Goal: Task Accomplishment & Management: Manage account settings

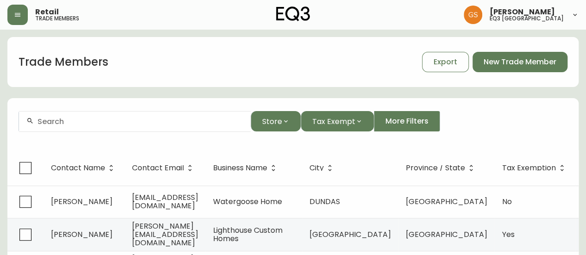
click at [89, 125] on div at bounding box center [134, 121] width 231 height 21
paste input "[PERSON_NAME]"
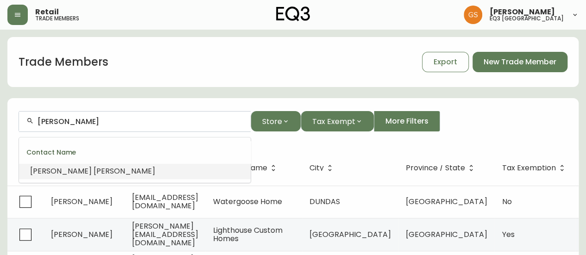
click at [127, 169] on li "[PERSON_NAME]" at bounding box center [134, 171] width 231 height 16
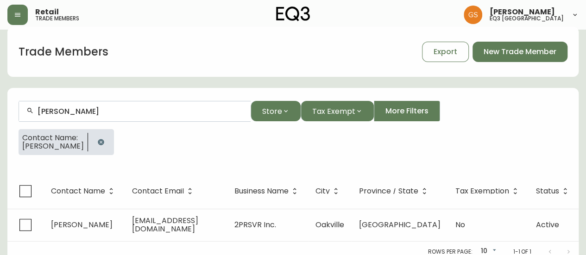
scroll to position [16, 0]
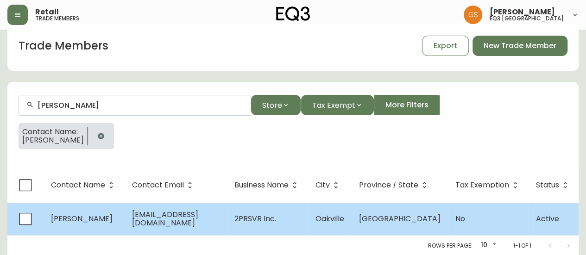
type input "[PERSON_NAME]"
click at [145, 222] on span "[EMAIL_ADDRESS][DOMAIN_NAME]" at bounding box center [165, 218] width 66 height 19
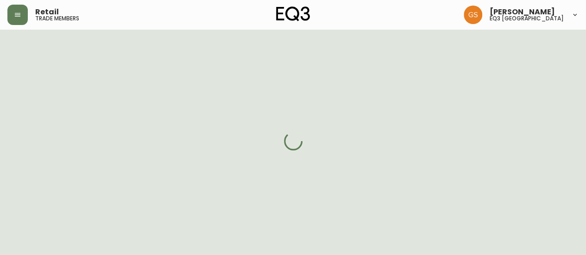
select select "ON"
select select "CA"
select select "CA_EN"
select select "Social Media"
select select "Interior Designer"
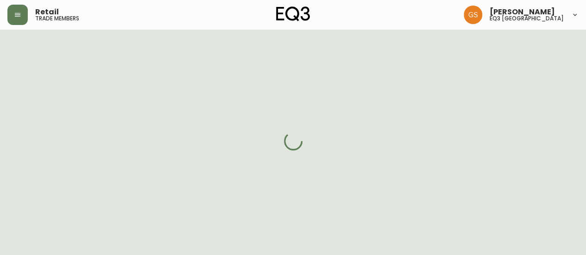
select select "cjw10z96q005b6gs00r6w7pwt"
select select "false"
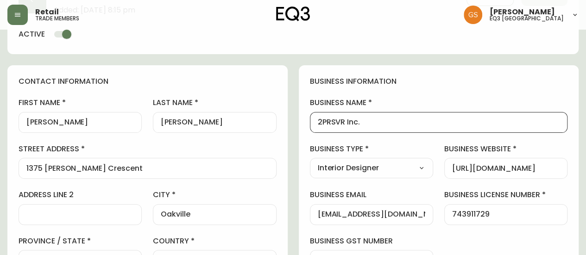
drag, startPoint x: 360, startPoint y: 121, endPoint x: 317, endPoint y: 123, distance: 43.6
click at [317, 123] on div "2PRSVR Inc." at bounding box center [439, 122] width 258 height 21
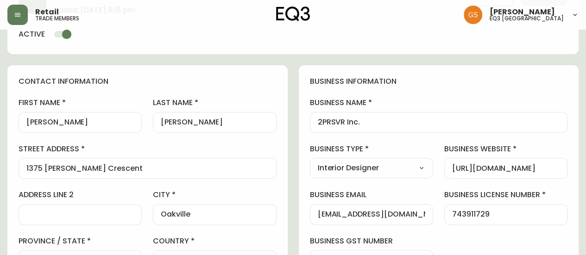
click at [388, 82] on h4 "business information" at bounding box center [439, 81] width 258 height 10
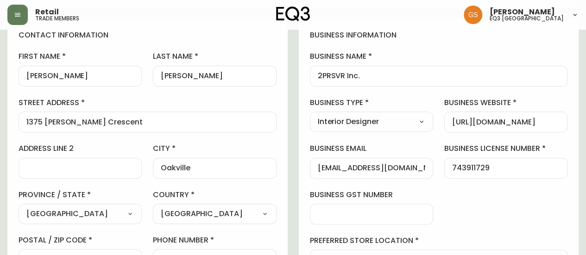
scroll to position [63, 0]
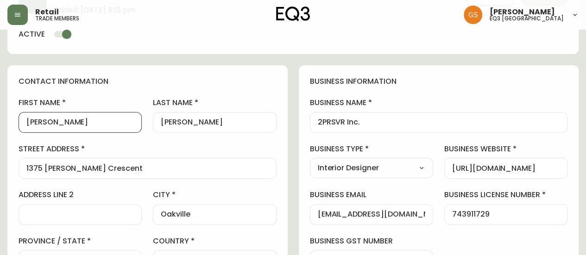
drag, startPoint x: 46, startPoint y: 120, endPoint x: 19, endPoint y: 122, distance: 27.4
click at [19, 122] on div "[PERSON_NAME]" at bounding box center [80, 122] width 123 height 21
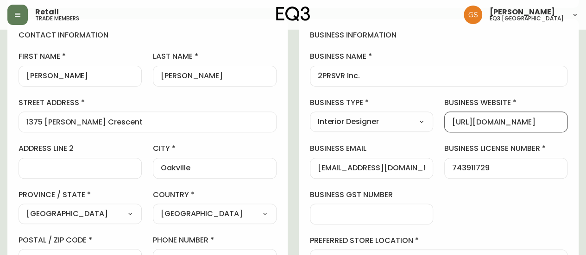
scroll to position [0, 5]
drag, startPoint x: 452, startPoint y: 123, endPoint x: 580, endPoint y: 119, distance: 127.8
click at [439, 38] on h4 "business information" at bounding box center [439, 35] width 258 height 10
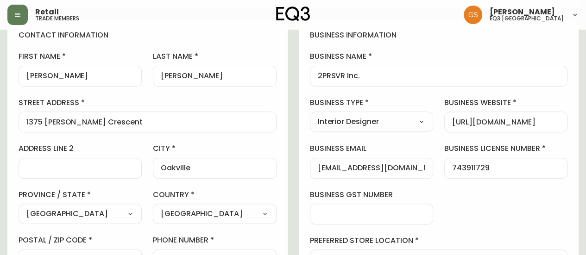
click at [392, 168] on input "[EMAIL_ADDRESS][DOMAIN_NAME]" at bounding box center [371, 168] width 107 height 9
drag, startPoint x: 393, startPoint y: 167, endPoint x: 314, endPoint y: 169, distance: 79.2
click at [314, 169] on div "[EMAIL_ADDRESS][DOMAIN_NAME]" at bounding box center [371, 168] width 123 height 21
click at [426, 46] on div "business information business name 2PRSVR Inc. business type Interior Designer …" at bounding box center [439, 173] width 280 height 308
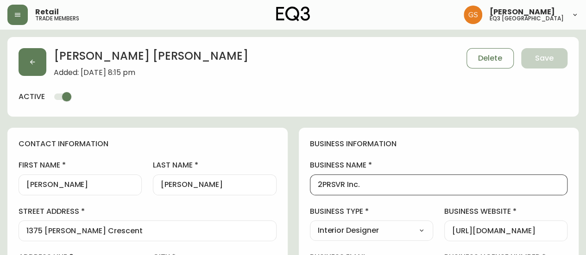
drag, startPoint x: 369, startPoint y: 185, endPoint x: 309, endPoint y: 185, distance: 59.7
click at [385, 92] on div "[PERSON_NAME] Added: [DATE] 8:15 pm Delete Save active" at bounding box center [292, 77] width 571 height 80
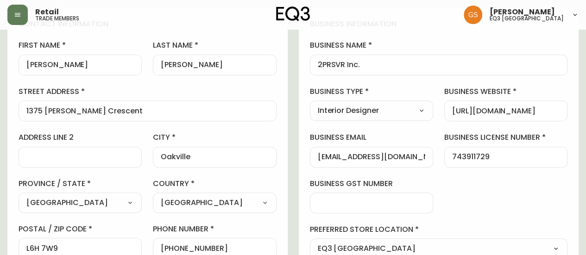
scroll to position [93, 0]
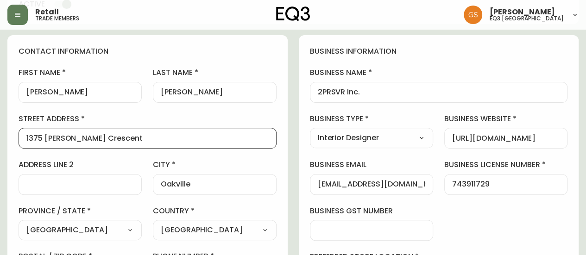
drag, startPoint x: 121, startPoint y: 138, endPoint x: 1, endPoint y: 138, distance: 119.9
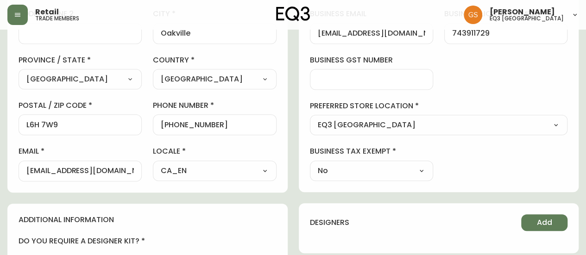
scroll to position [231, 0]
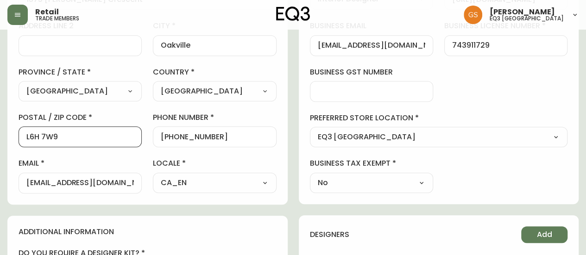
drag, startPoint x: 68, startPoint y: 138, endPoint x: 15, endPoint y: 137, distance: 52.8
click at [15, 137] on div "contact information first name [PERSON_NAME] last name [PERSON_NAME][GEOGRAPHIC…" at bounding box center [147, 50] width 280 height 308
click at [220, 136] on input "[PHONE_NUMBER]" at bounding box center [214, 136] width 107 height 9
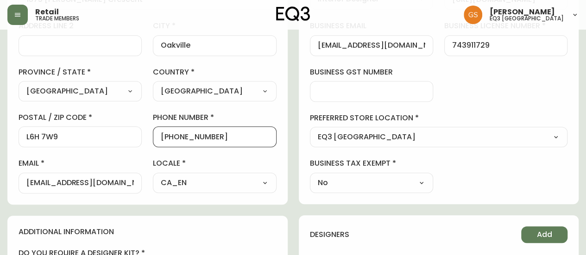
drag, startPoint x: 220, startPoint y: 135, endPoint x: 196, endPoint y: 135, distance: 24.1
click at [196, 135] on input "[PHONE_NUMBER]" at bounding box center [214, 136] width 107 height 9
click at [211, 135] on input "[PHONE_NUMBER]" at bounding box center [214, 136] width 107 height 9
drag, startPoint x: 169, startPoint y: 136, endPoint x: 217, endPoint y: 136, distance: 47.2
click at [217, 136] on input "[PHONE_NUMBER]" at bounding box center [214, 136] width 107 height 9
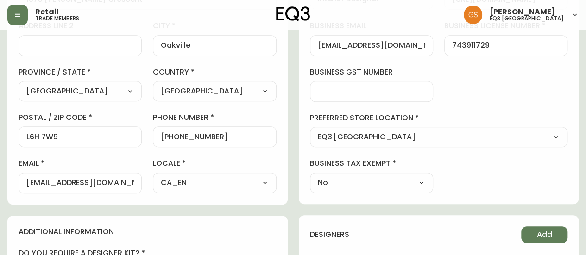
click at [293, 116] on div "contact information first name [PERSON_NAME] last name [PERSON_NAME][GEOGRAPHIC…" at bounding box center [292, 203] width 571 height 615
drag, startPoint x: 100, startPoint y: 184, endPoint x: 18, endPoint y: 184, distance: 82.9
click at [18, 184] on div "contact information first name [PERSON_NAME] last name [PERSON_NAME][GEOGRAPHIC…" at bounding box center [147, 50] width 280 height 308
